Goal: Task Accomplishment & Management: Use online tool/utility

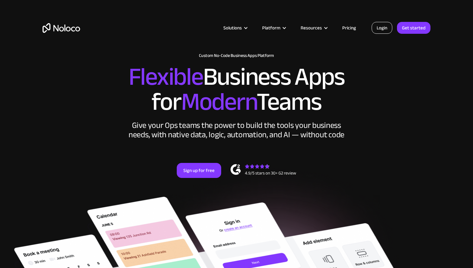
click at [386, 27] on link "Login" at bounding box center [381, 28] width 21 height 12
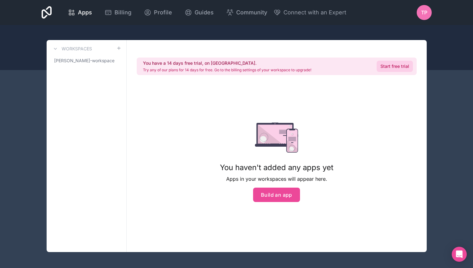
click at [390, 66] on link "Start free trial" at bounding box center [395, 66] width 36 height 11
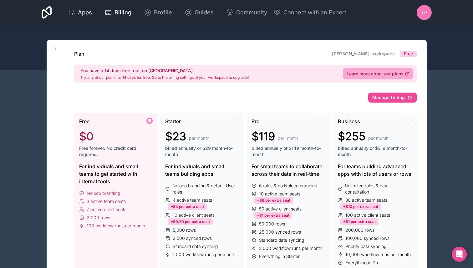
click at [83, 14] on span "Apps" at bounding box center [85, 12] width 14 height 9
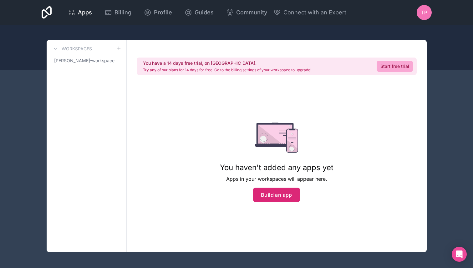
click at [280, 193] on button "Build an app" at bounding box center [276, 195] width 47 height 14
